Goal: Information Seeking & Learning: Learn about a topic

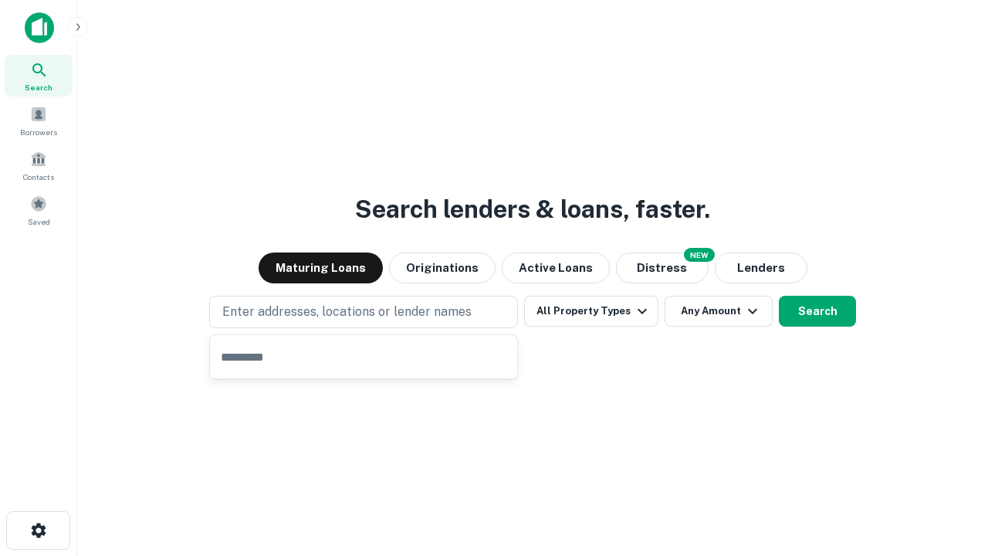
type input "**********"
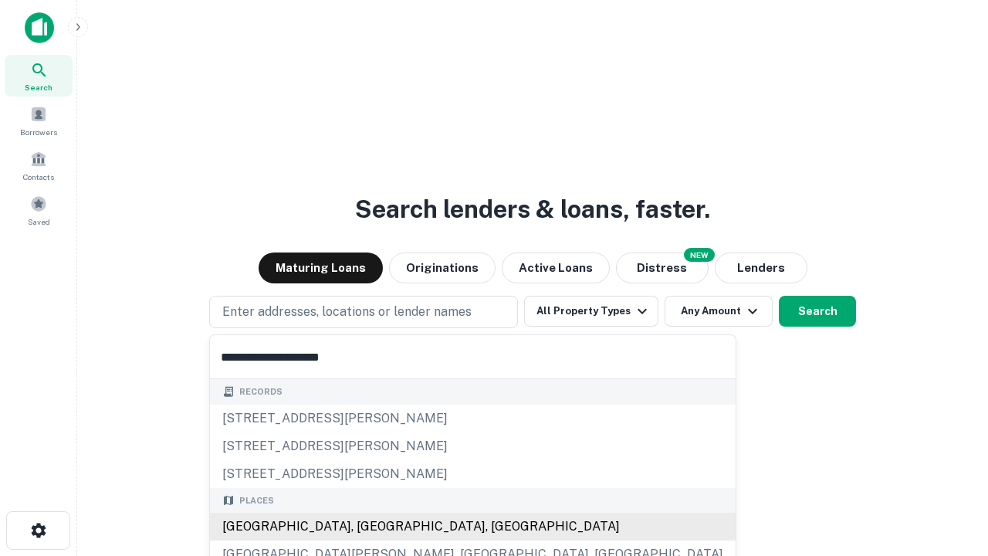
click at [369, 526] on div "[GEOGRAPHIC_DATA], [GEOGRAPHIC_DATA], [GEOGRAPHIC_DATA]" at bounding box center [473, 526] width 526 height 28
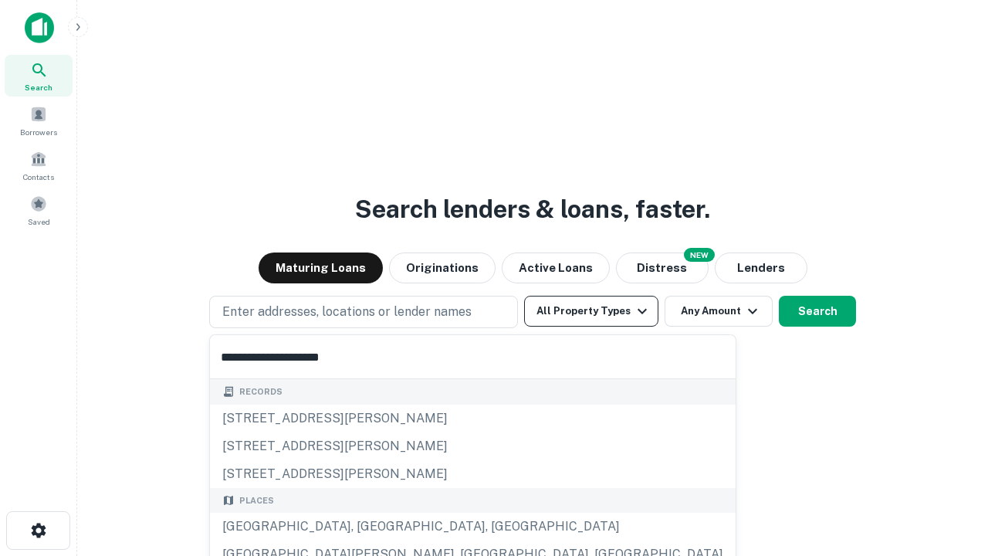
click at [591, 311] on button "All Property Types" at bounding box center [591, 311] width 134 height 31
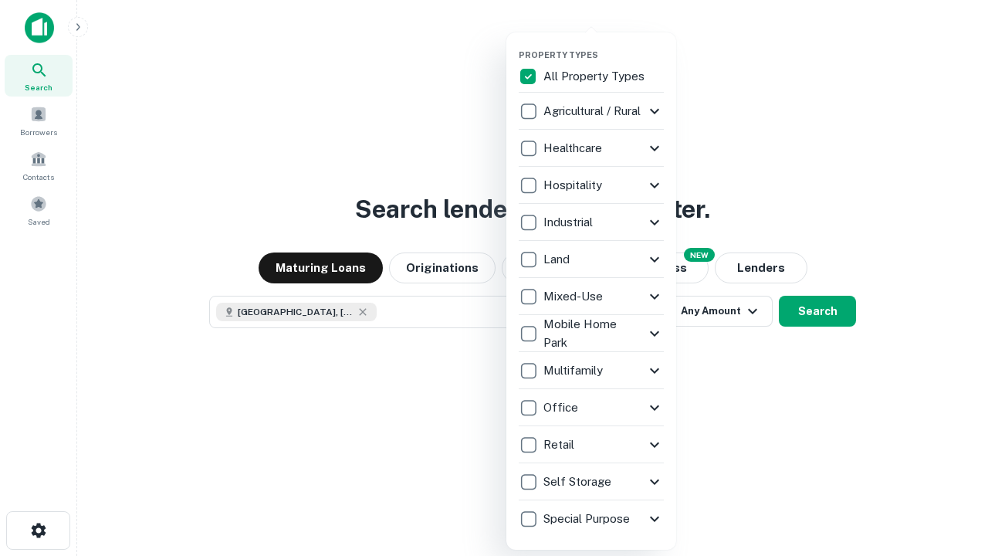
click at [604, 45] on button "button" at bounding box center [604, 45] width 170 height 1
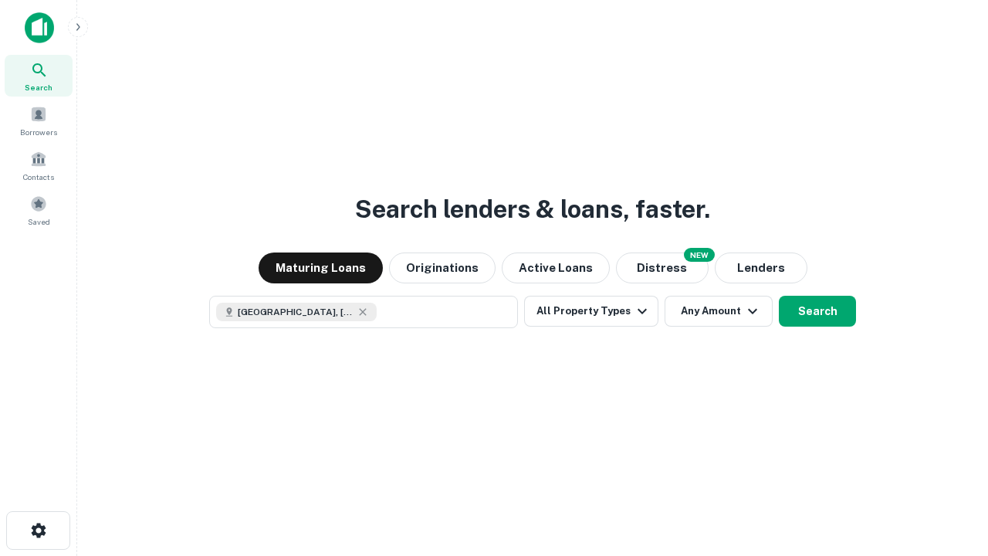
scroll to position [25, 0]
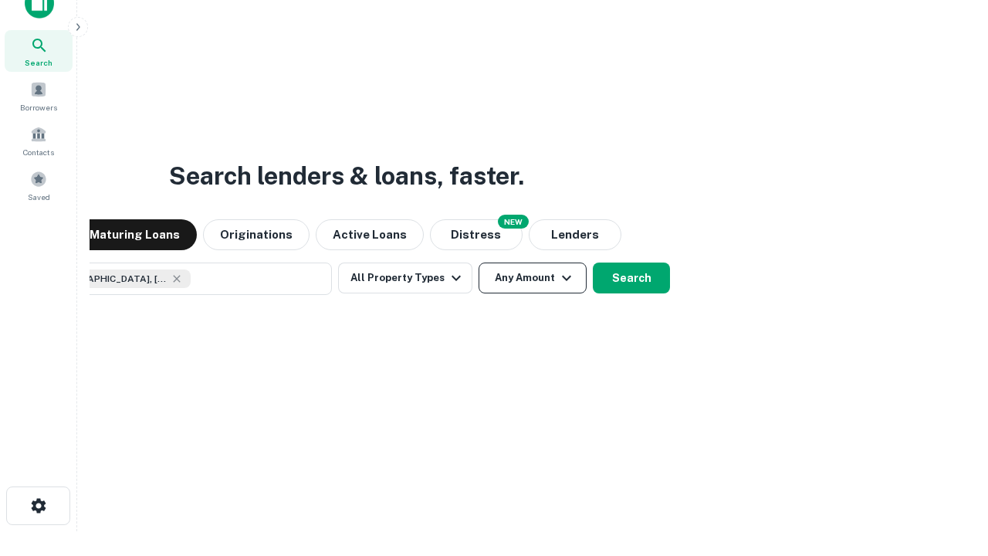
click at [479, 262] on button "Any Amount" at bounding box center [533, 277] width 108 height 31
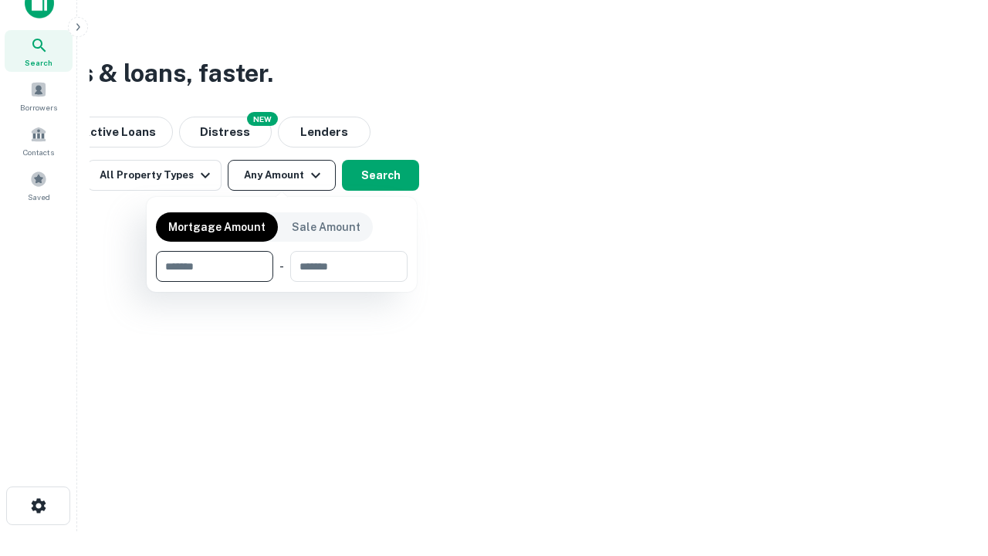
type input "*******"
click at [282, 282] on button "button" at bounding box center [282, 282] width 252 height 1
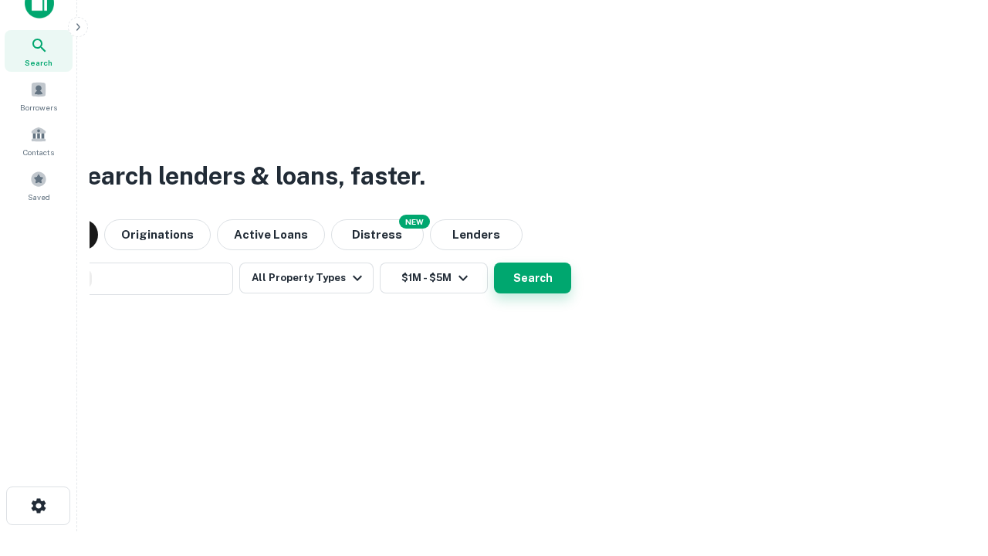
click at [494, 262] on button "Search" at bounding box center [532, 277] width 77 height 31
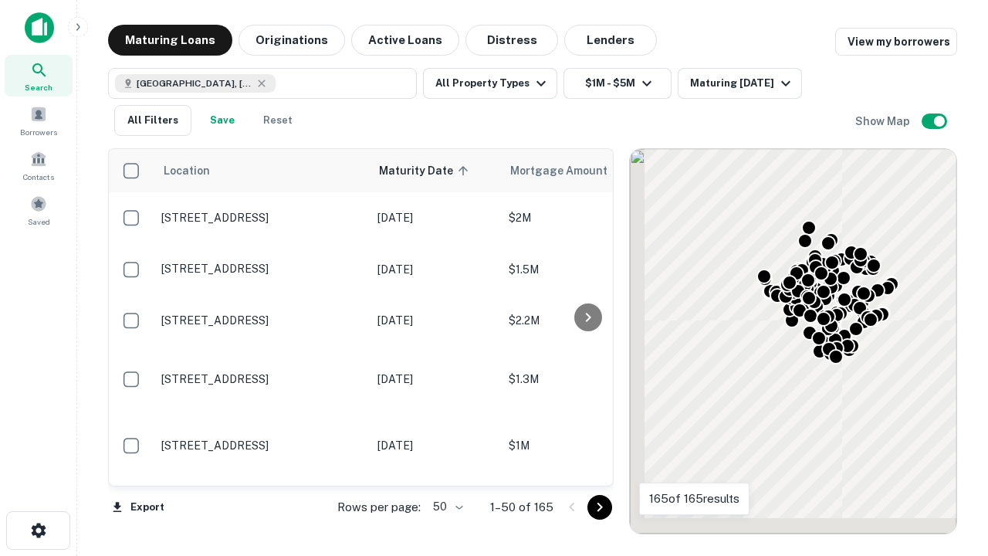
click at [445, 506] on body "Search Borrowers Contacts Saved Maturing Loans Originations Active Loans Distre…" at bounding box center [494, 278] width 988 height 556
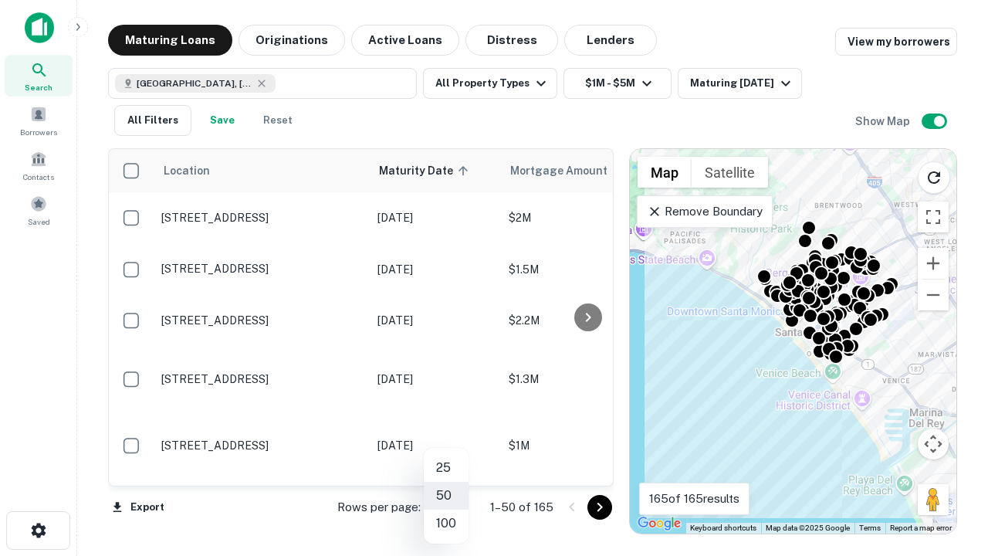
click at [446, 468] on li "25" at bounding box center [446, 468] width 45 height 28
